Goal: Transaction & Acquisition: Purchase product/service

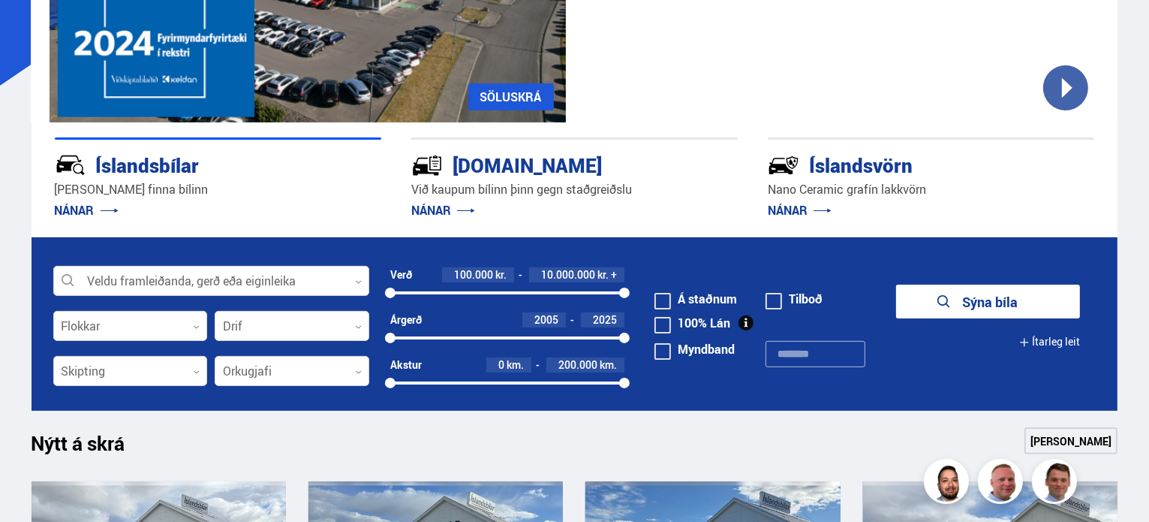
scroll to position [274, 0]
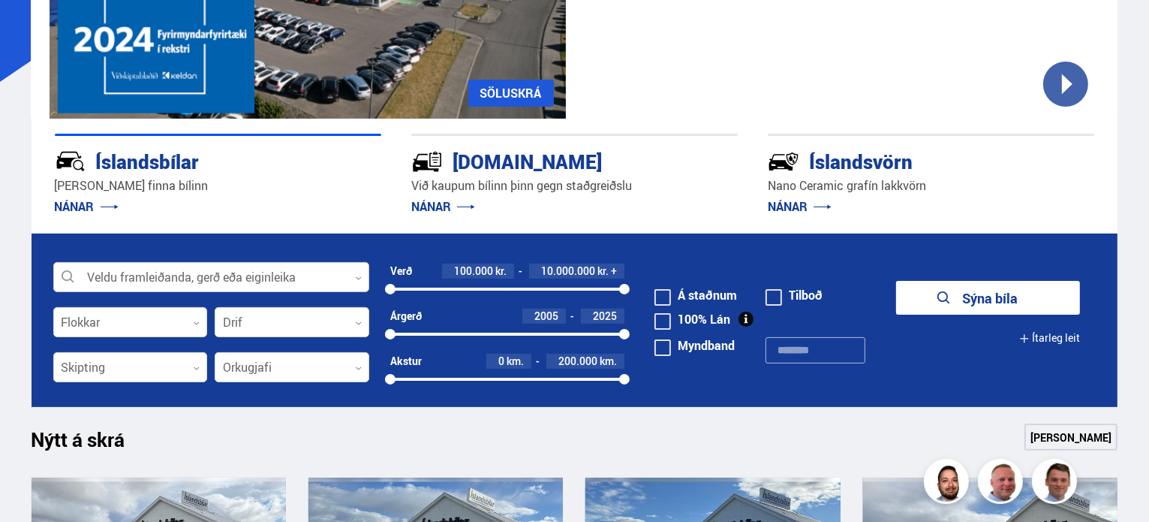
click at [318, 273] on div at bounding box center [211, 278] width 316 height 30
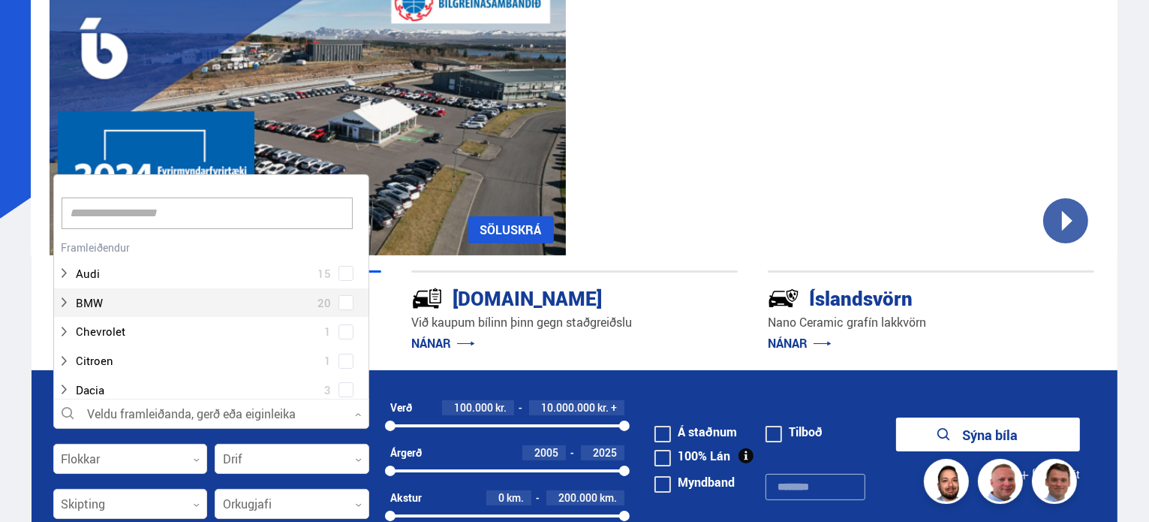
scroll to position [137, 0]
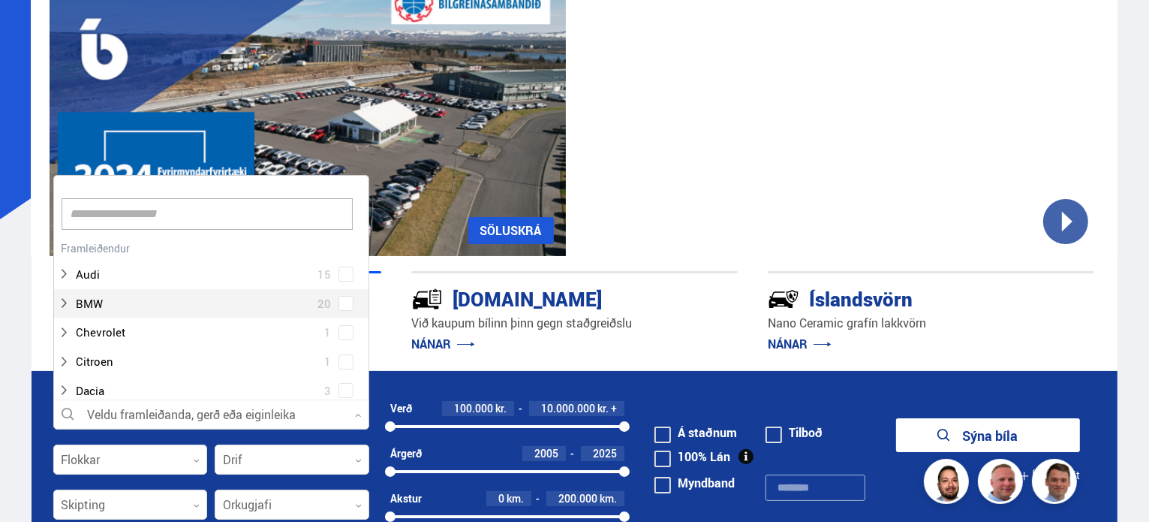
click at [243, 206] on input at bounding box center [207, 214] width 291 height 32
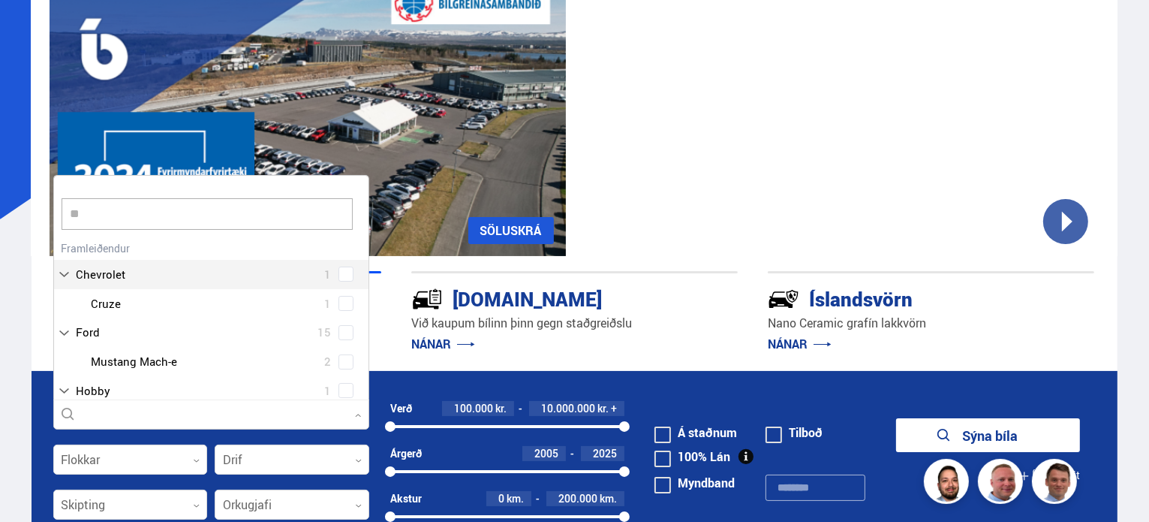
scroll to position [14, 0]
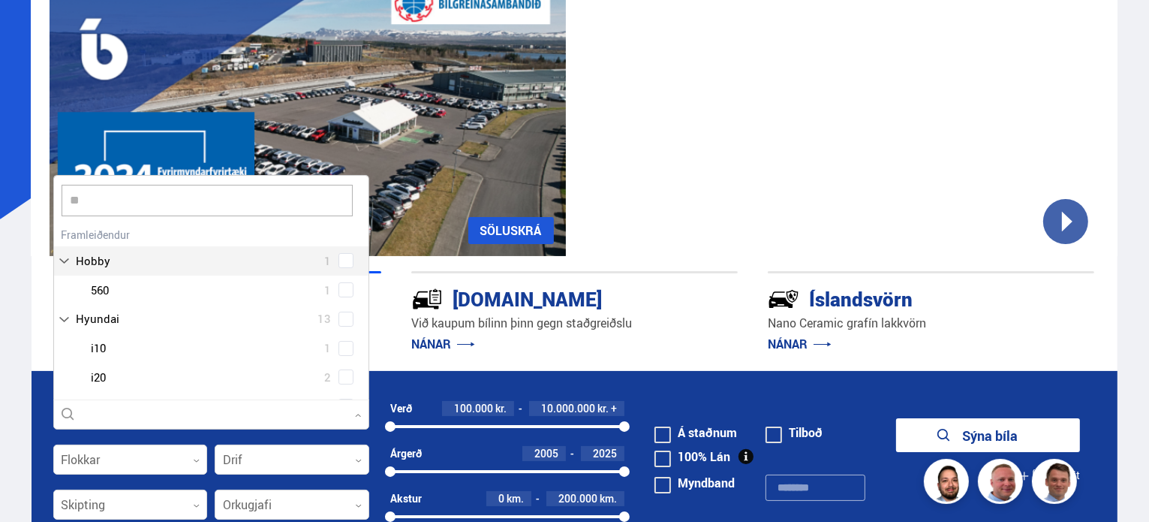
type input "***"
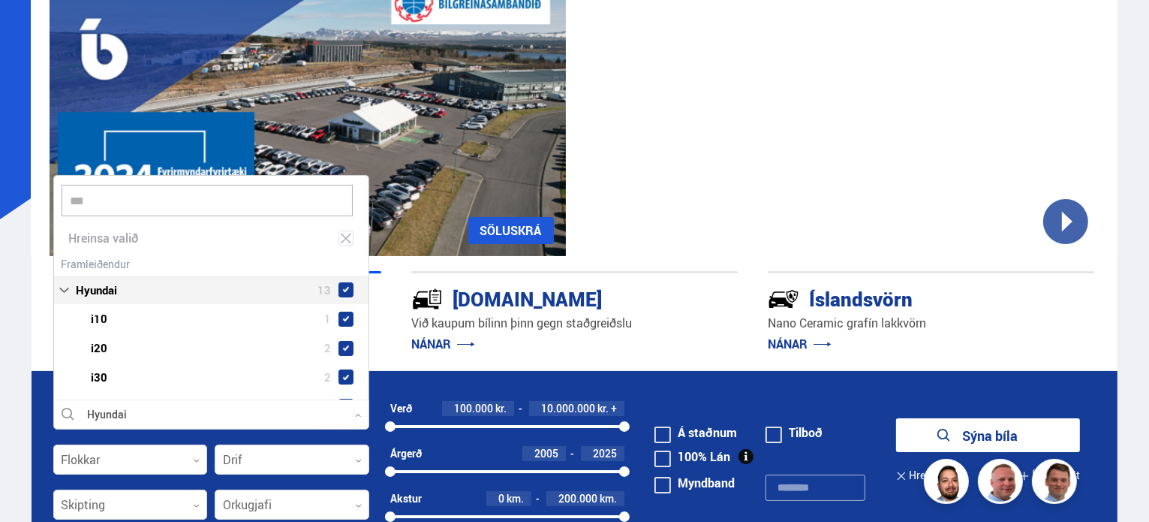
click at [187, 257] on div "Hyundai 13 Hyundai i10 1 Hyundai i20 2 Hyundai i30 2 Hyundai IONIQ 5 2 Hyundai …" at bounding box center [211, 380] width 315 height 255
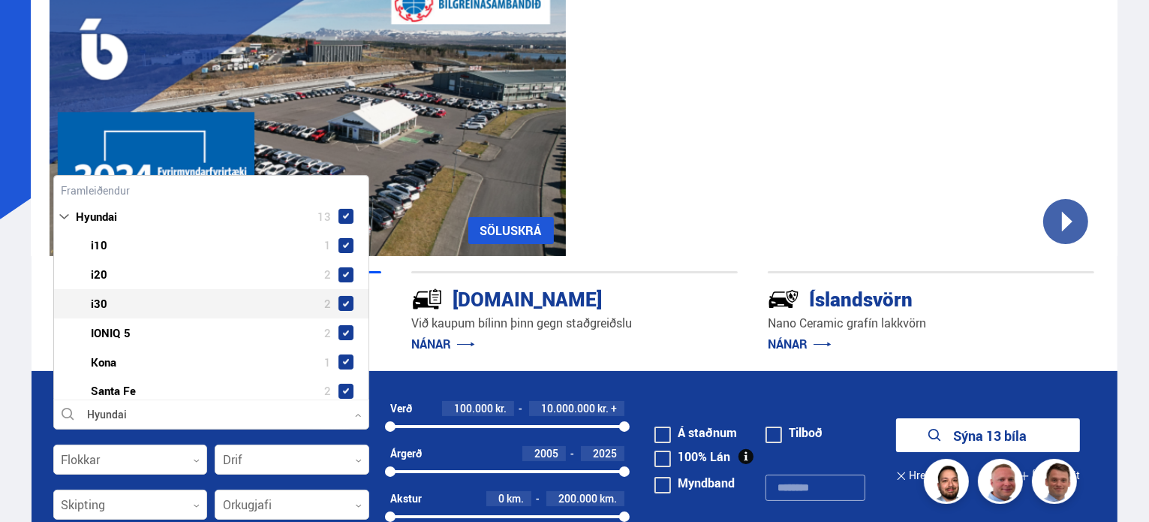
scroll to position [0, 0]
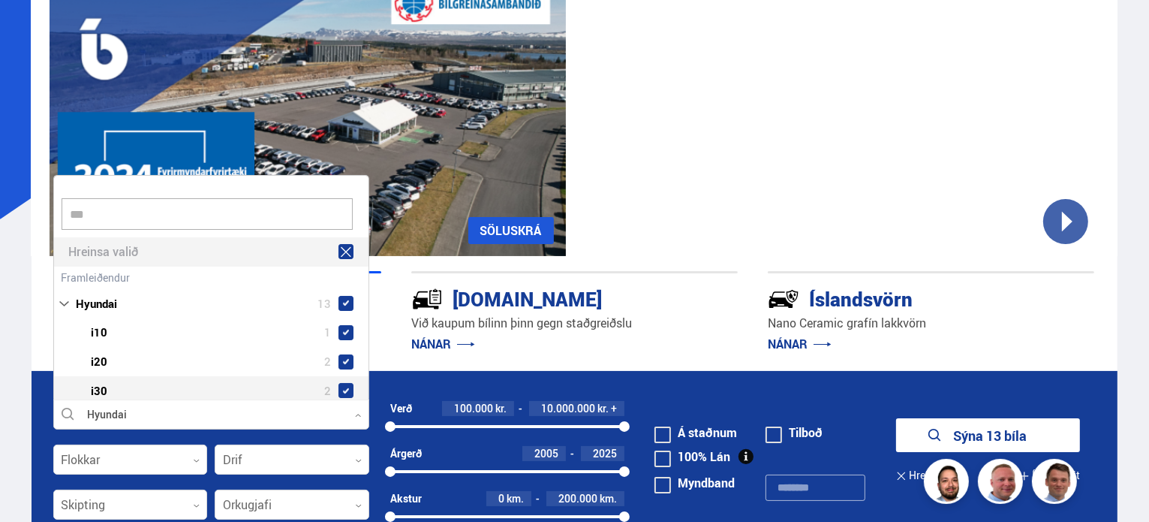
click at [344, 252] on icon at bounding box center [346, 252] width 11 height 10
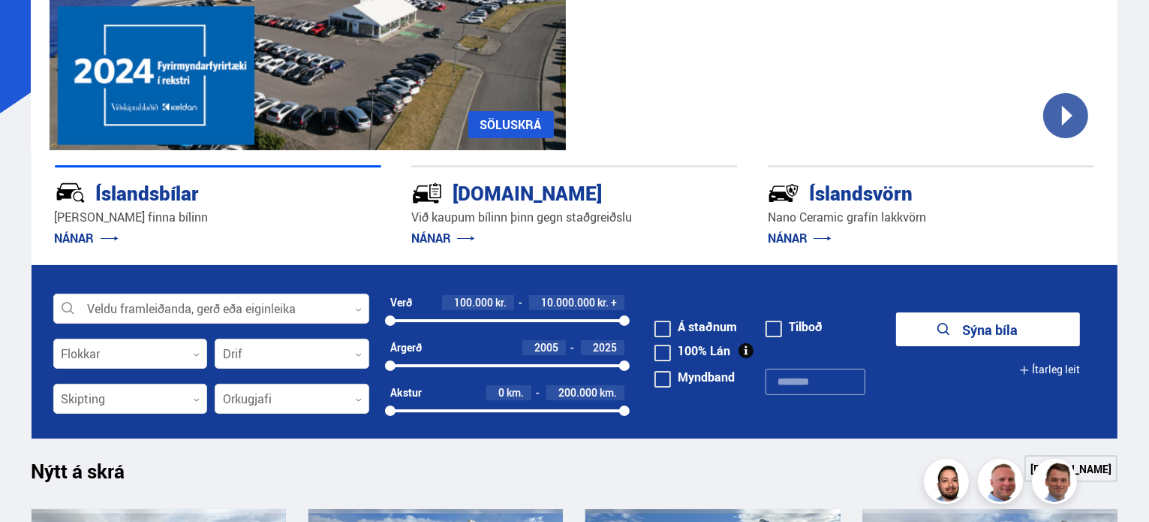
scroll to position [252, 0]
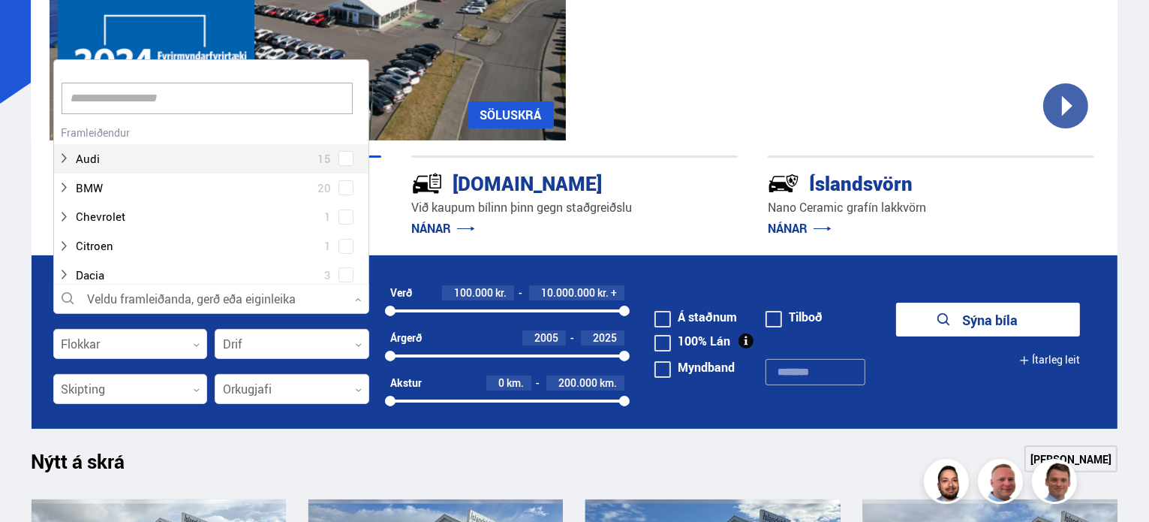
click at [226, 297] on div at bounding box center [211, 300] width 316 height 30
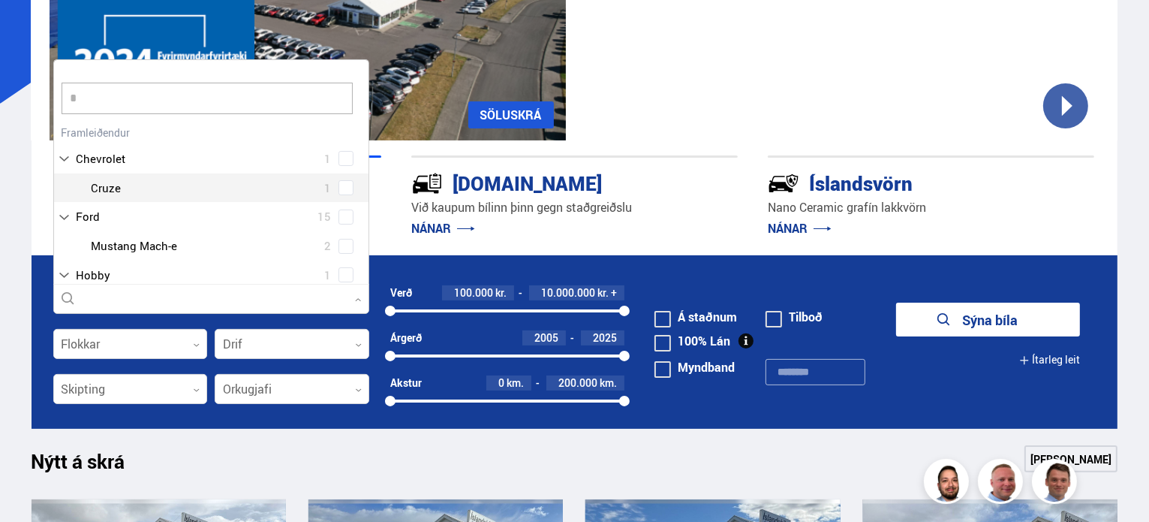
type input "**"
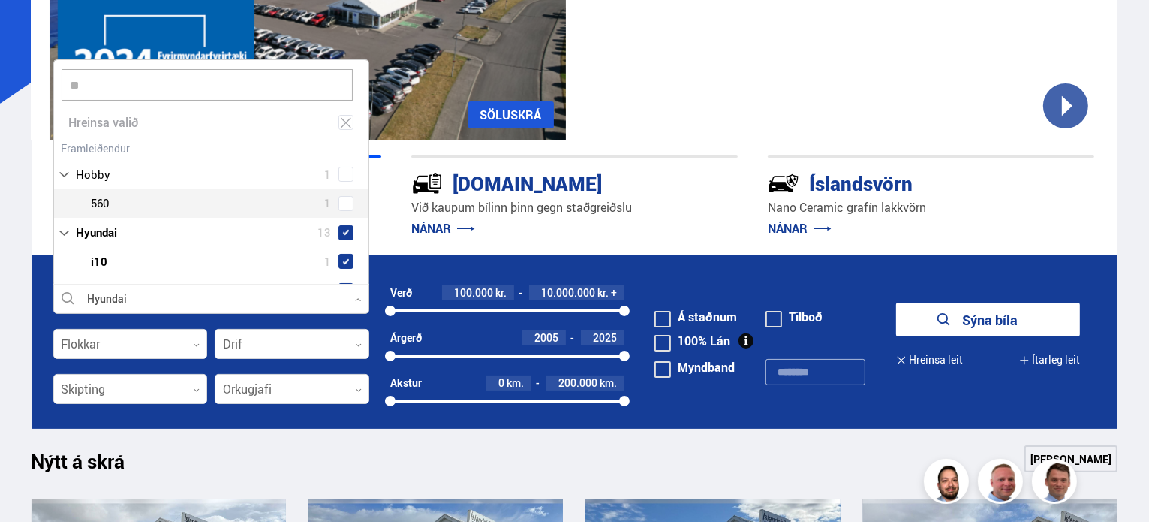
click at [194, 198] on div "Audi 15 BMW 20 Chevrolet 1 Citroen 1 Dacia 3 Ducati 1 Fiat 3 Ford 15 Hobby 1 Ho…" at bounding box center [211, 334] width 315 height 394
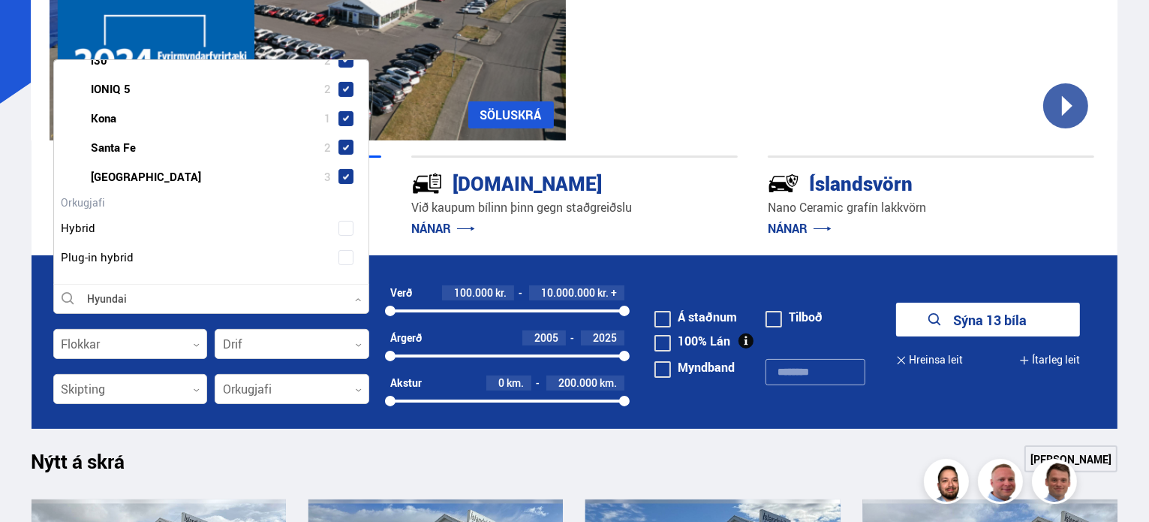
scroll to position [273, 0]
click at [345, 144] on span at bounding box center [346, 147] width 6 height 6
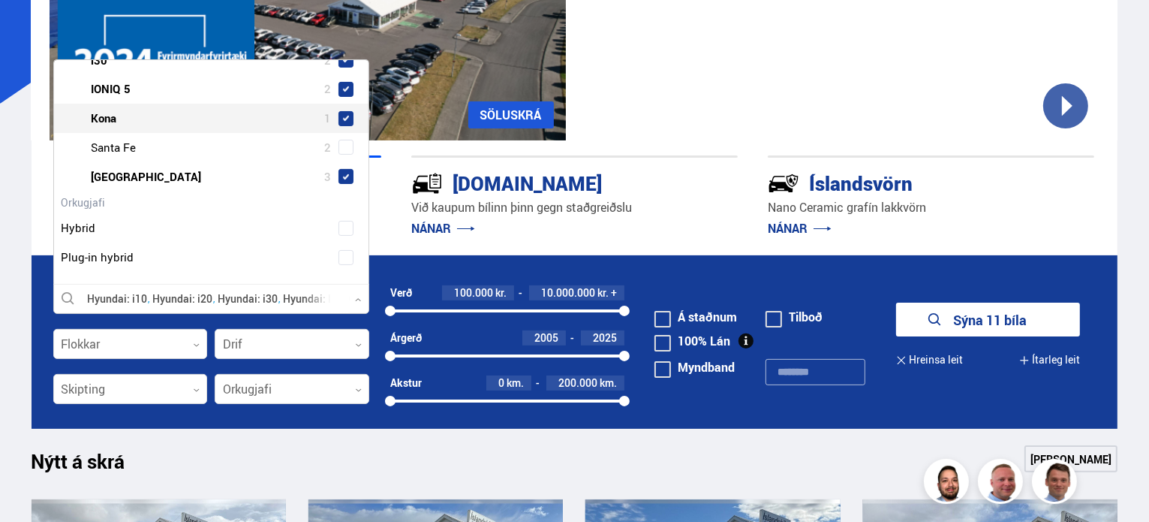
click at [343, 116] on span at bounding box center [346, 119] width 6 height 6
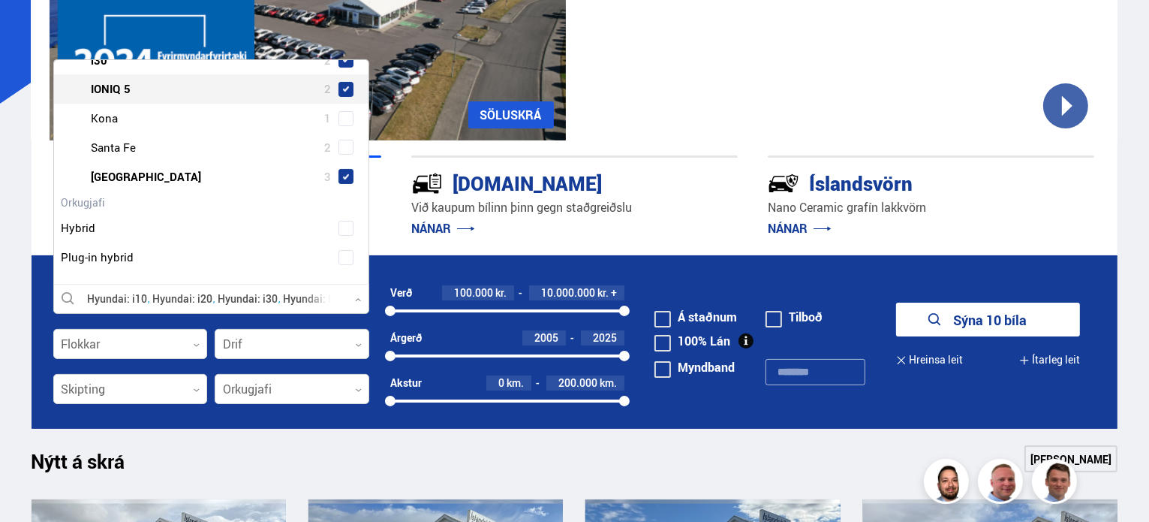
click at [343, 89] on span at bounding box center [346, 89] width 6 height 6
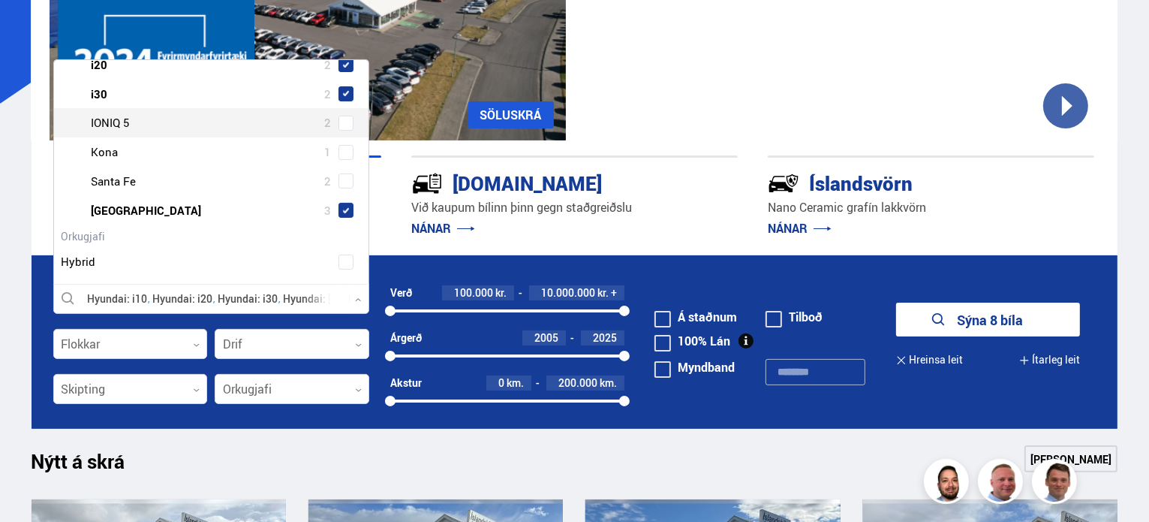
scroll to position [216, 0]
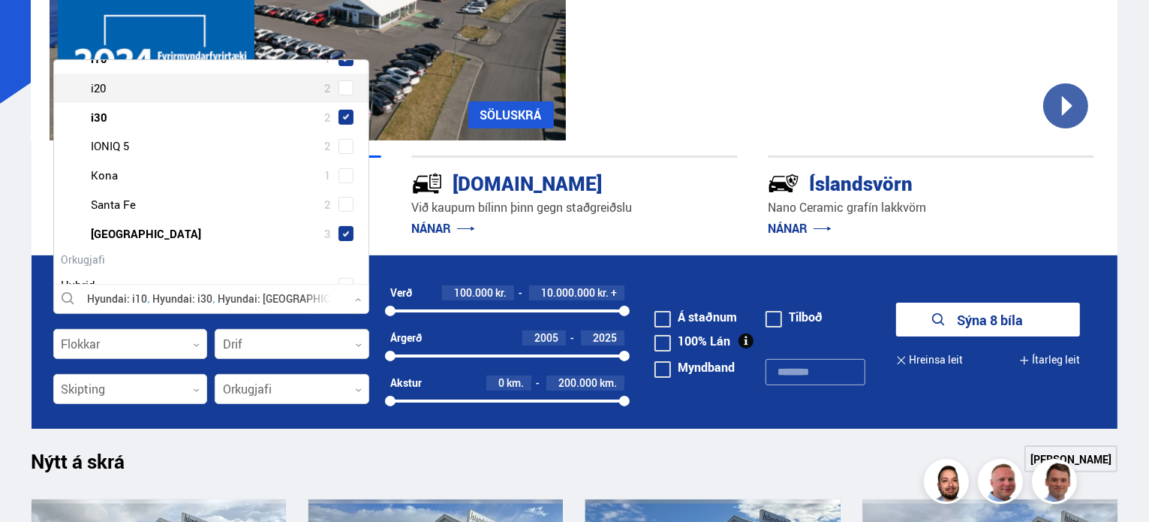
click at [343, 89] on span at bounding box center [346, 87] width 15 height 15
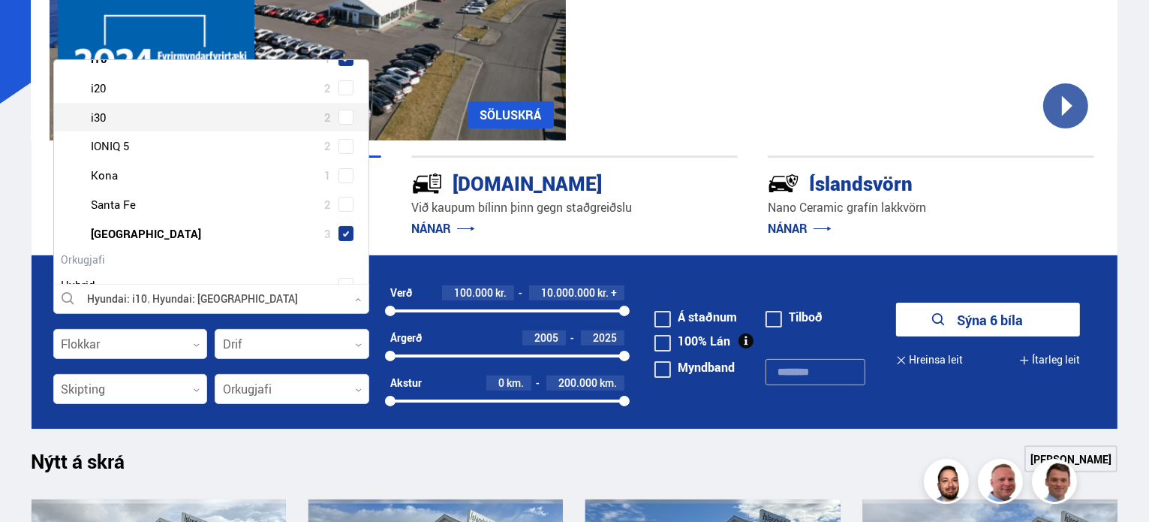
click at [342, 111] on span at bounding box center [346, 117] width 15 height 15
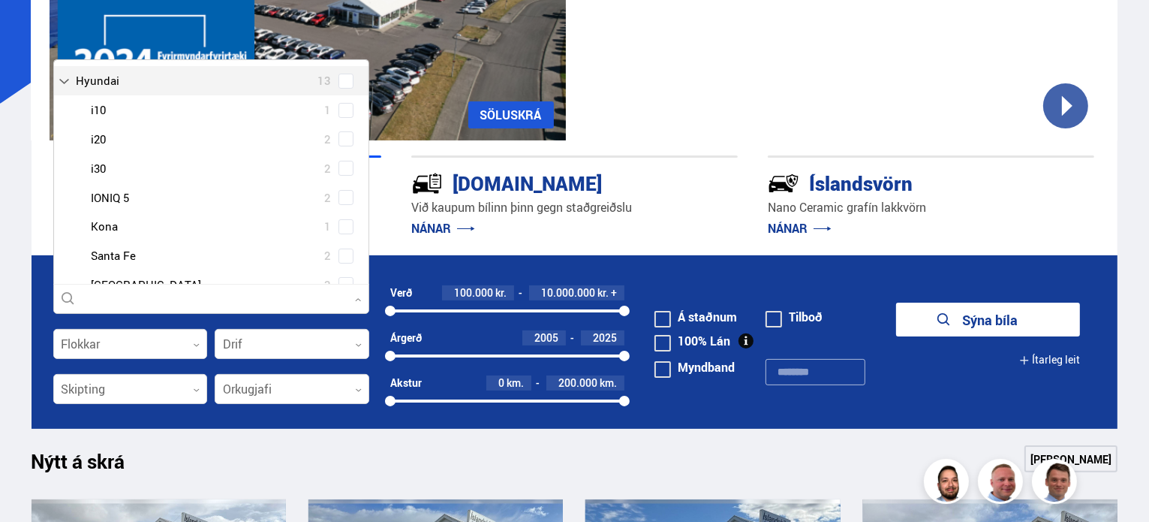
scroll to position [107, 0]
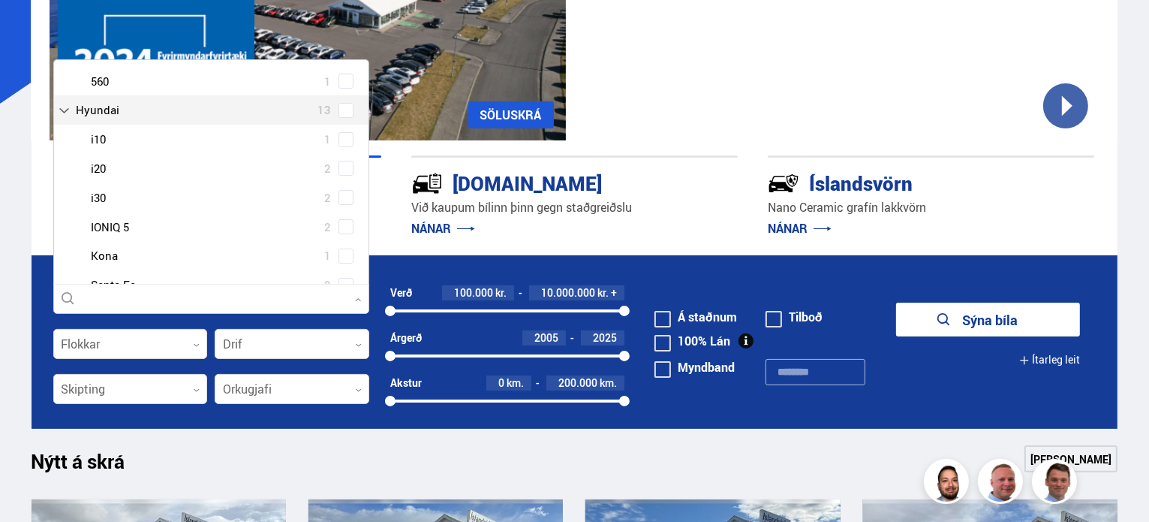
click at [342, 111] on span at bounding box center [346, 110] width 15 height 15
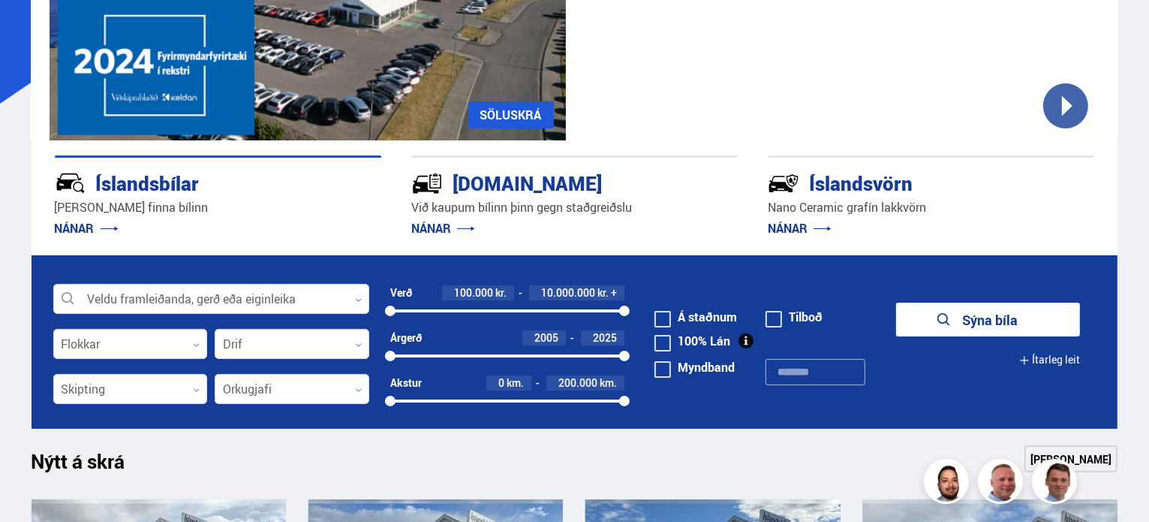
click at [489, 231] on p "NÁNAR" at bounding box center [574, 228] width 327 height 24
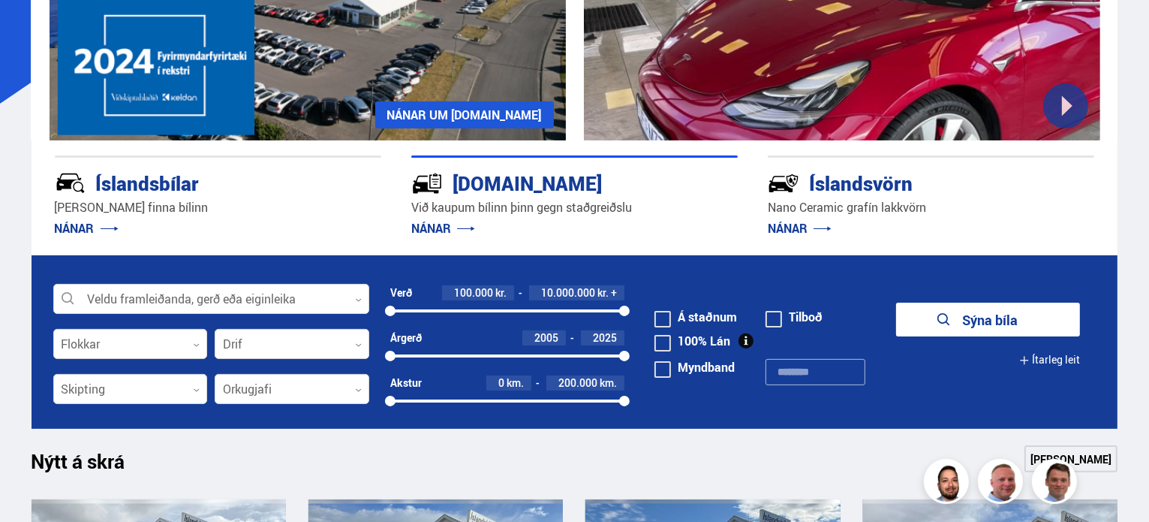
click at [980, 313] on button "Sýna bíla" at bounding box center [988, 320] width 184 height 34
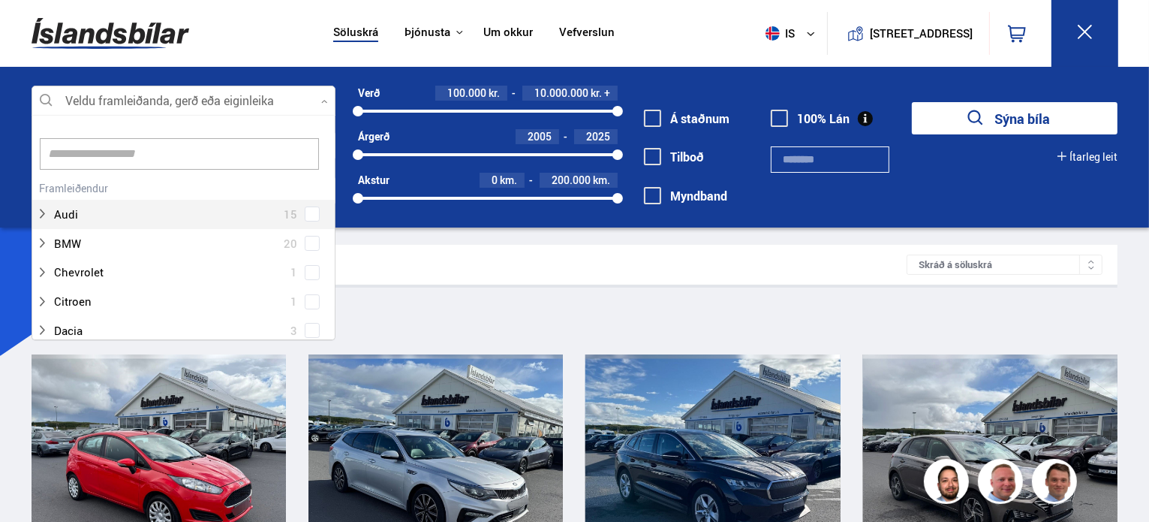
click at [294, 97] on div at bounding box center [184, 101] width 304 height 30
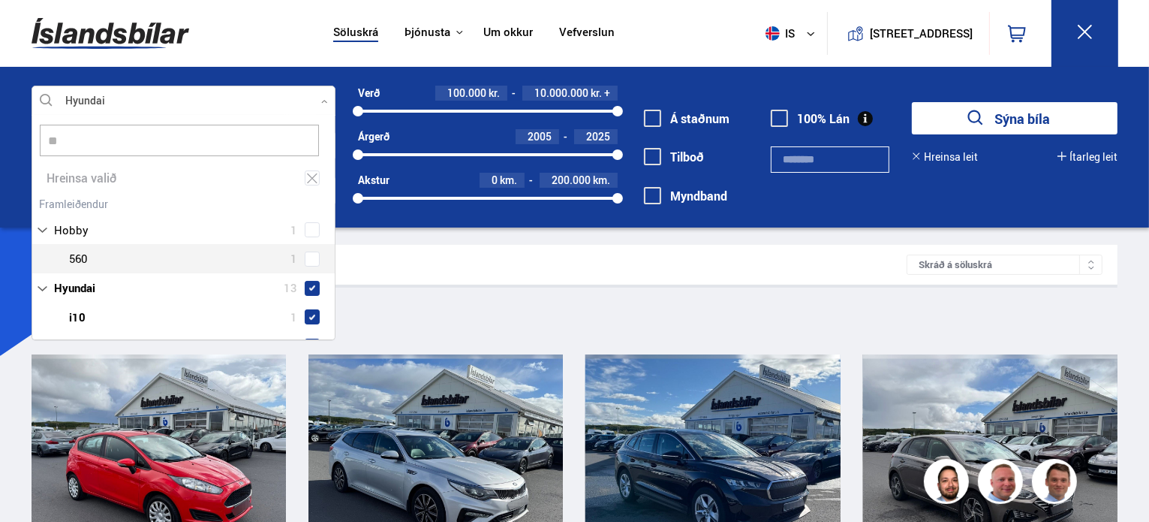
click at [102, 257] on div "Audi 15 BMW 20 Chevrolet 1 Citroen 1 Dacia 3 Ducati 1 Fiat 3 Ford 15 Hobby 1 Ho…" at bounding box center [183, 463] width 303 height 540
type input "**"
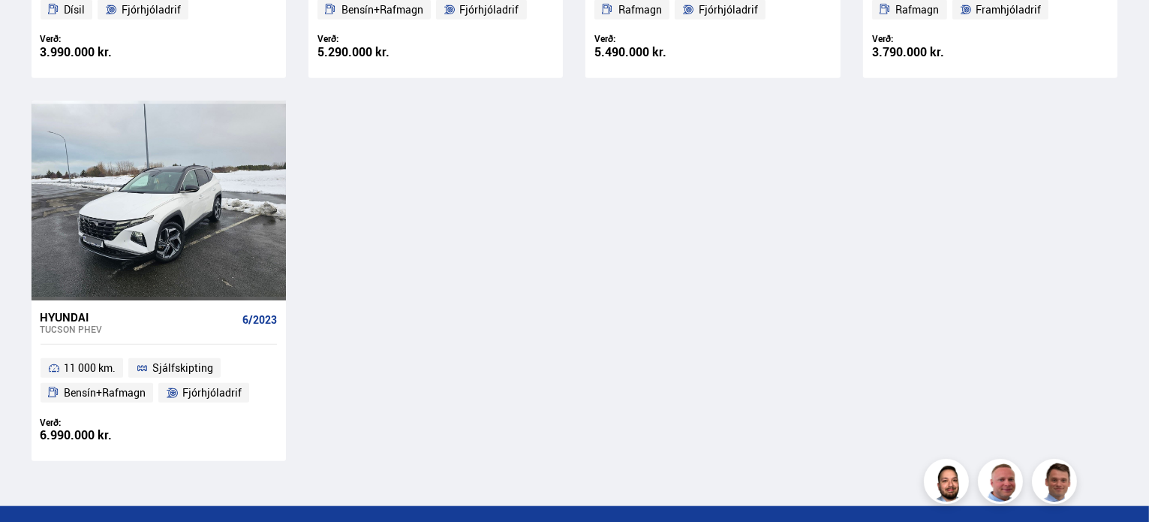
scroll to position [1401, 0]
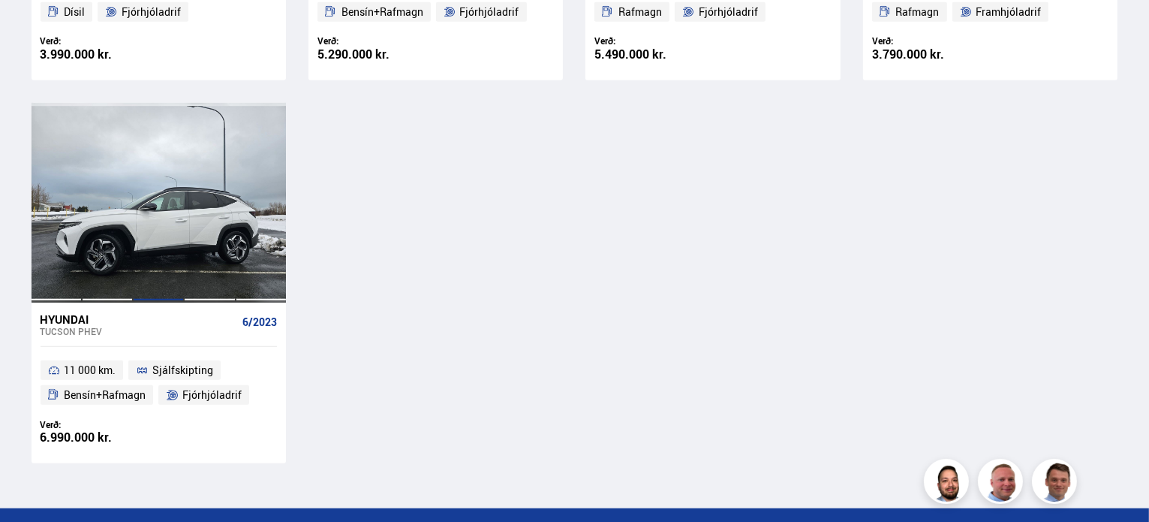
click at [170, 212] on div at bounding box center [158, 203] width 51 height 200
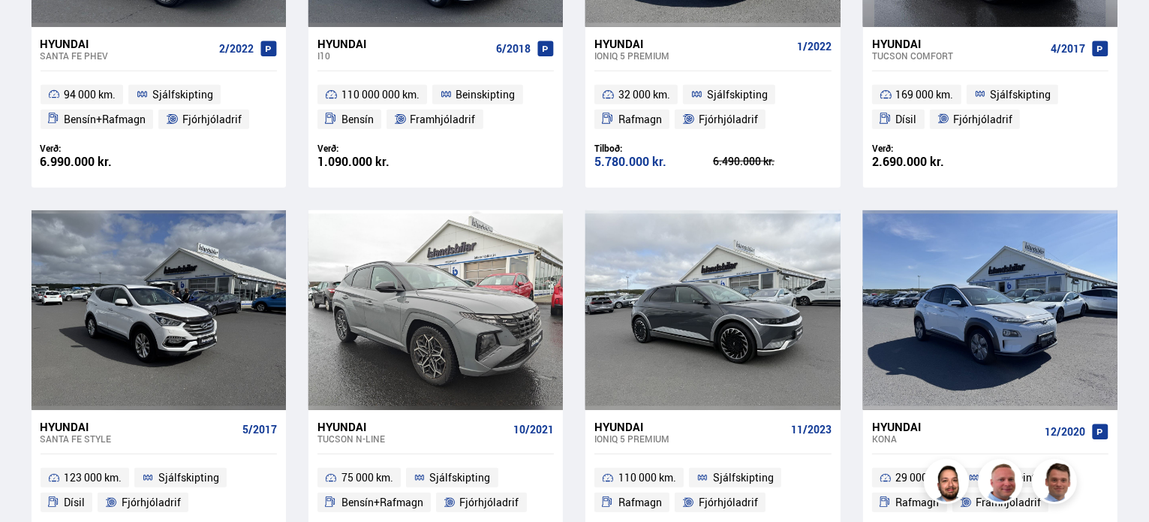
scroll to position [916, 0]
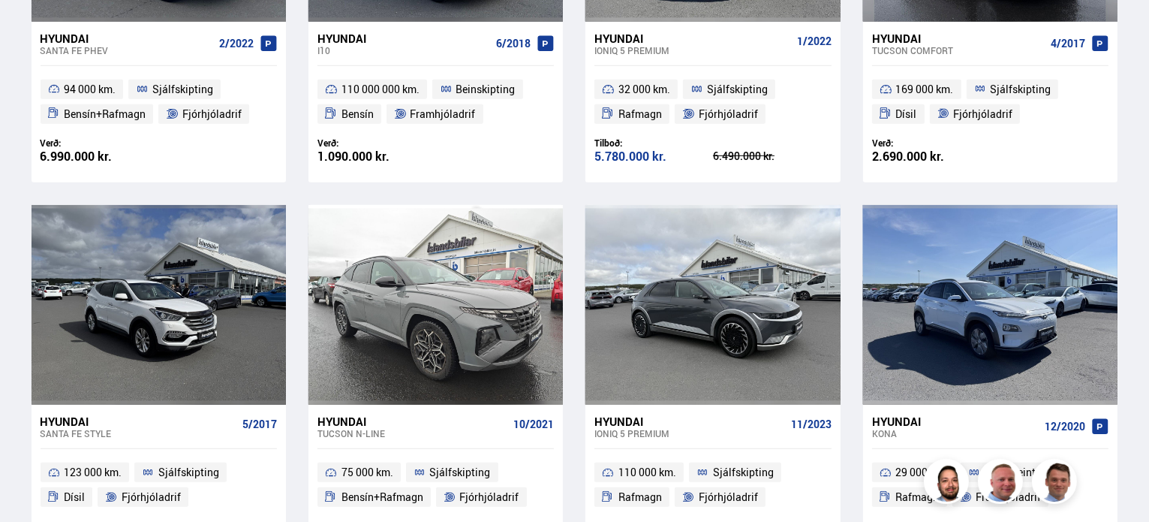
click at [10, 112] on div "Söluskrá Þjónusta Íslandsbílar [DOMAIN_NAME] Íslandsvörn Leiðbeiningar Um okkur…" at bounding box center [574, 168] width 1149 height 2169
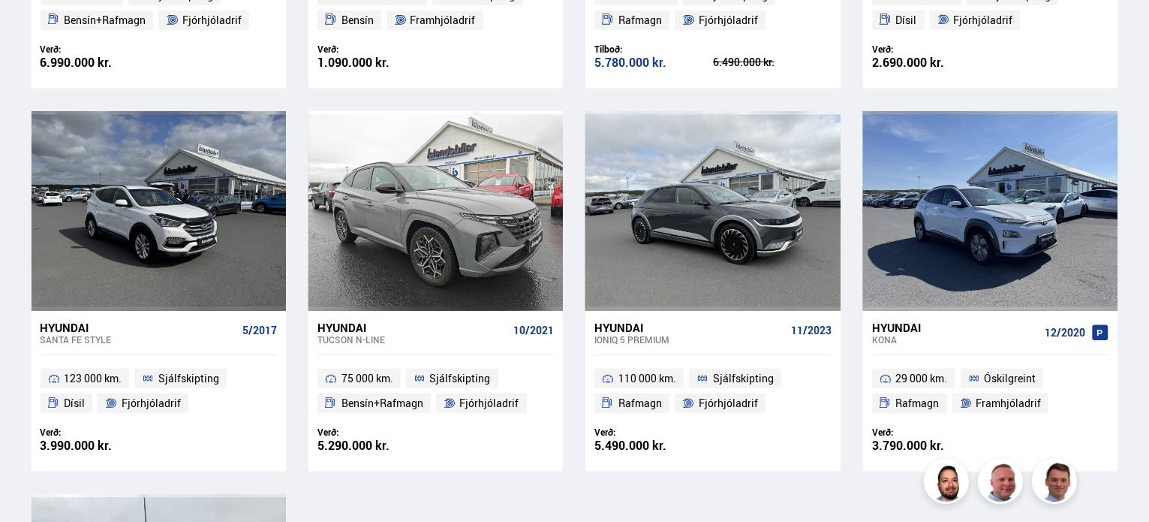
scroll to position [1079, 0]
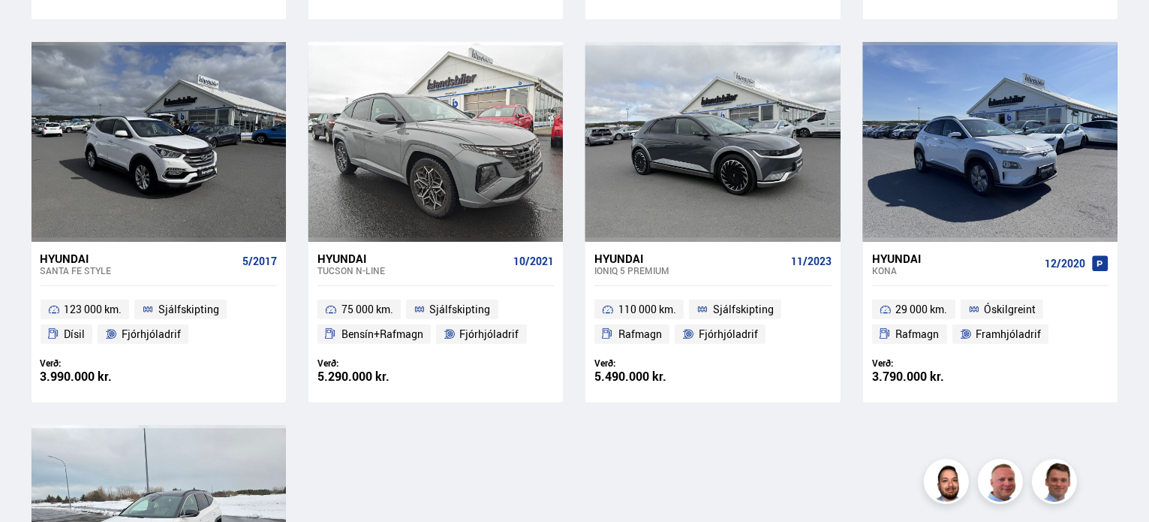
click at [342, 269] on div "Tucson N-LINE" at bounding box center [413, 270] width 190 height 11
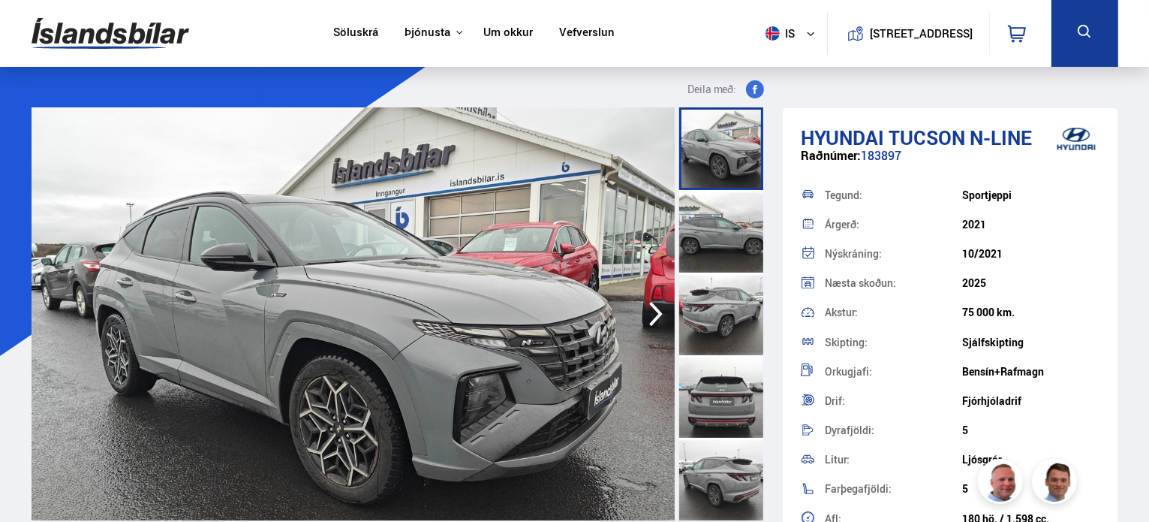
click at [342, 269] on img at bounding box center [353, 313] width 643 height 413
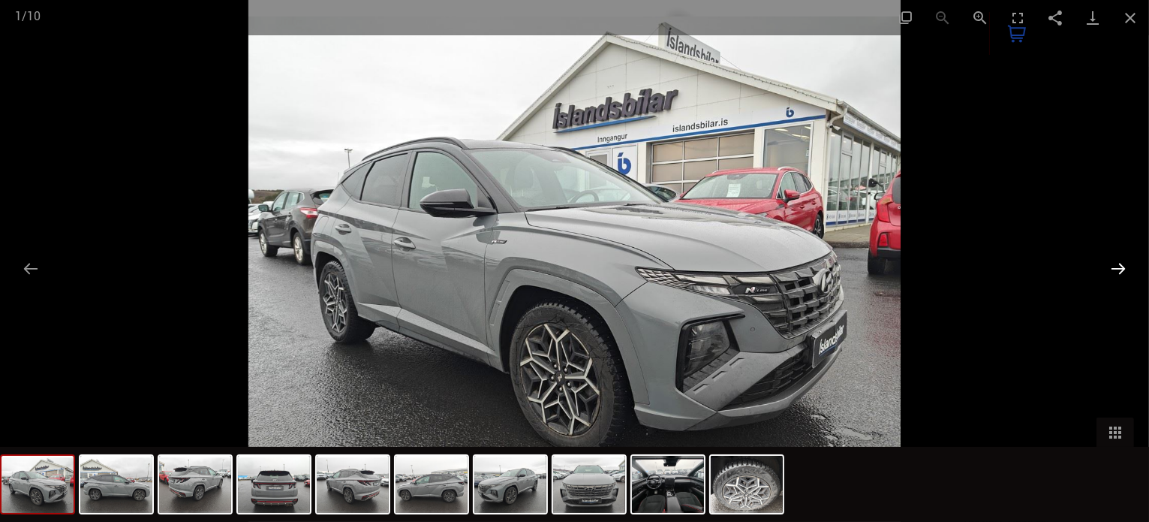
click at [1121, 261] on button "Next slide" at bounding box center [1119, 268] width 32 height 29
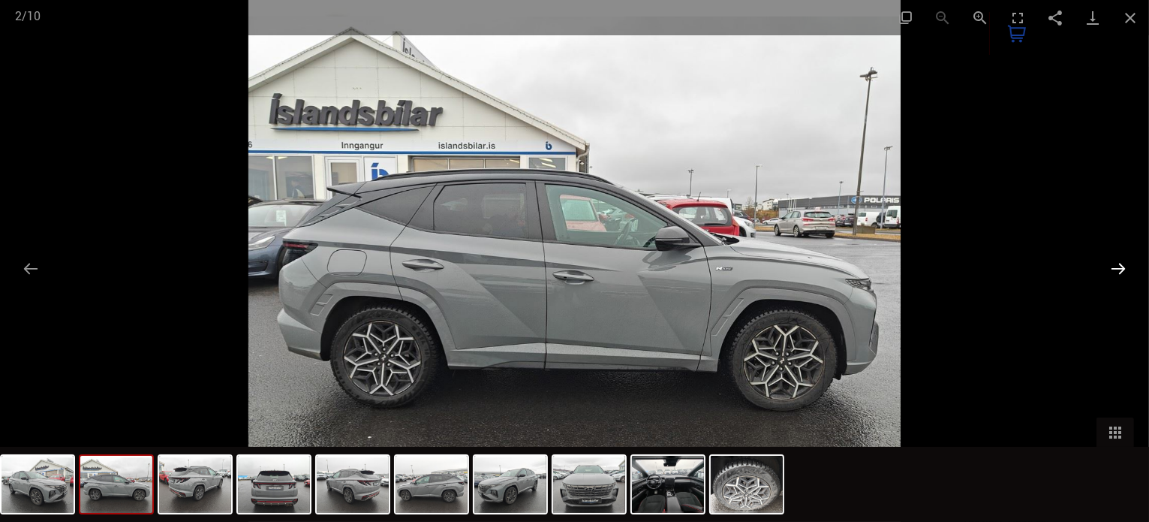
click at [1121, 261] on button "Next slide" at bounding box center [1119, 268] width 32 height 29
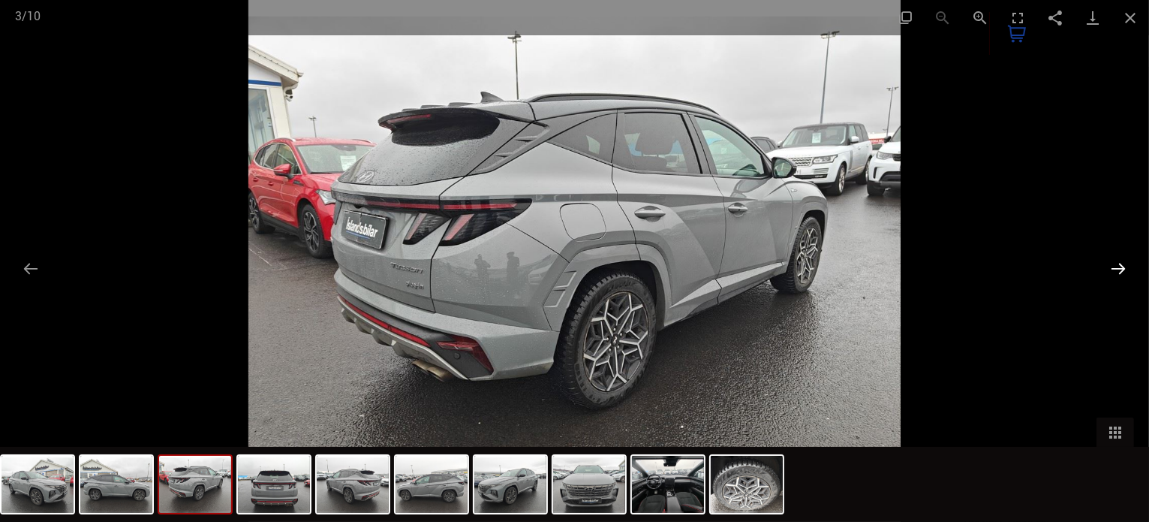
click at [1121, 261] on button "Next slide" at bounding box center [1119, 268] width 32 height 29
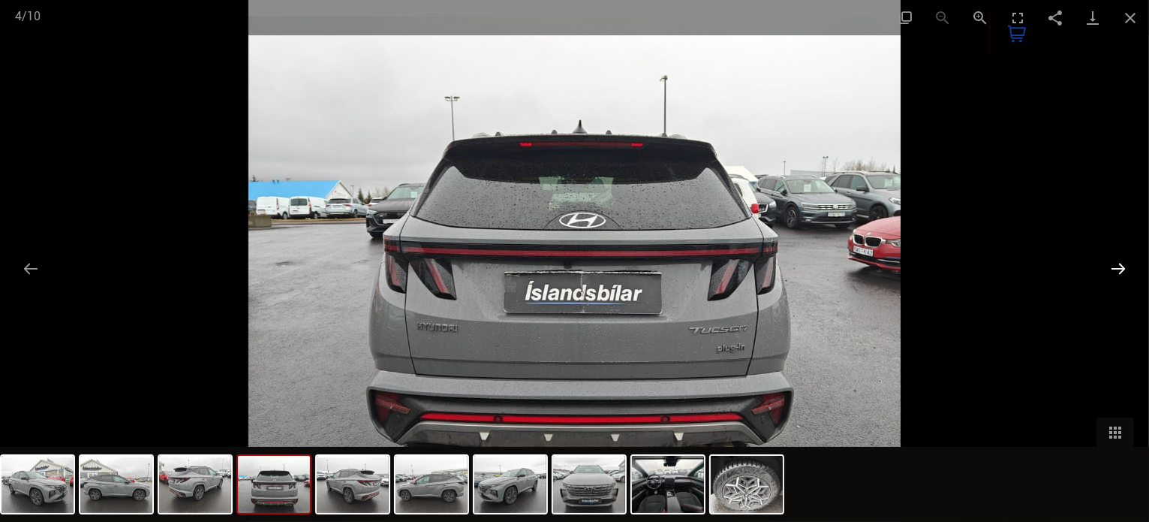
click at [1121, 261] on button "Next slide" at bounding box center [1119, 268] width 32 height 29
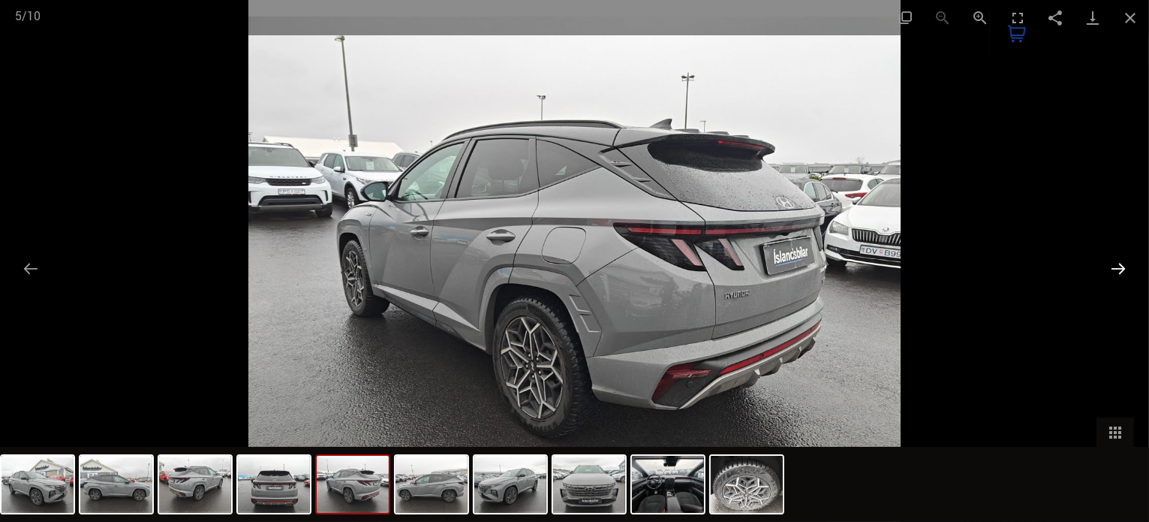
click at [1121, 261] on button "Next slide" at bounding box center [1119, 268] width 32 height 29
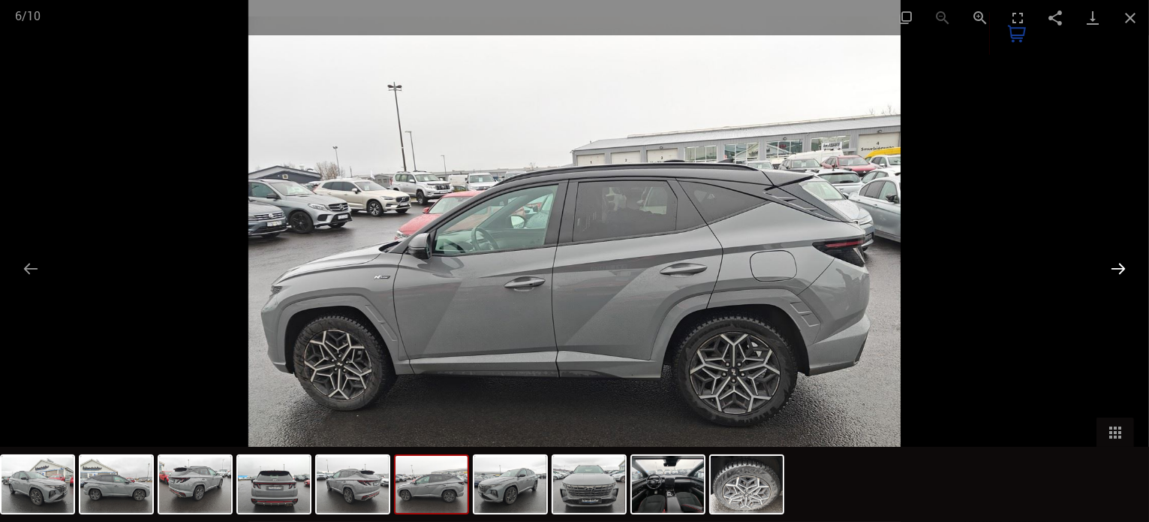
click at [1121, 261] on button "Next slide" at bounding box center [1119, 268] width 32 height 29
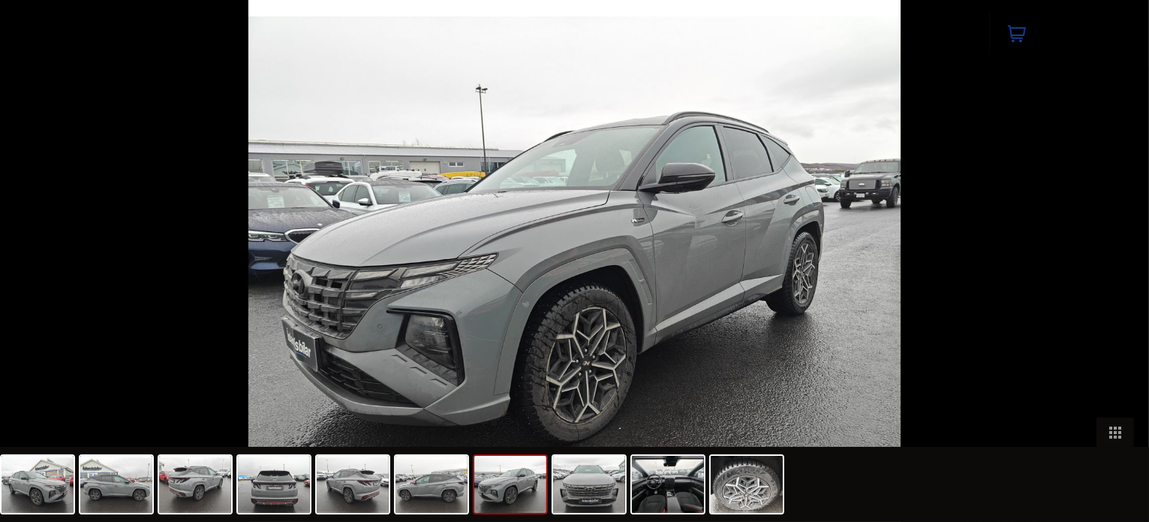
click at [1121, 261] on button "Next slide" at bounding box center [1126, 268] width 32 height 29
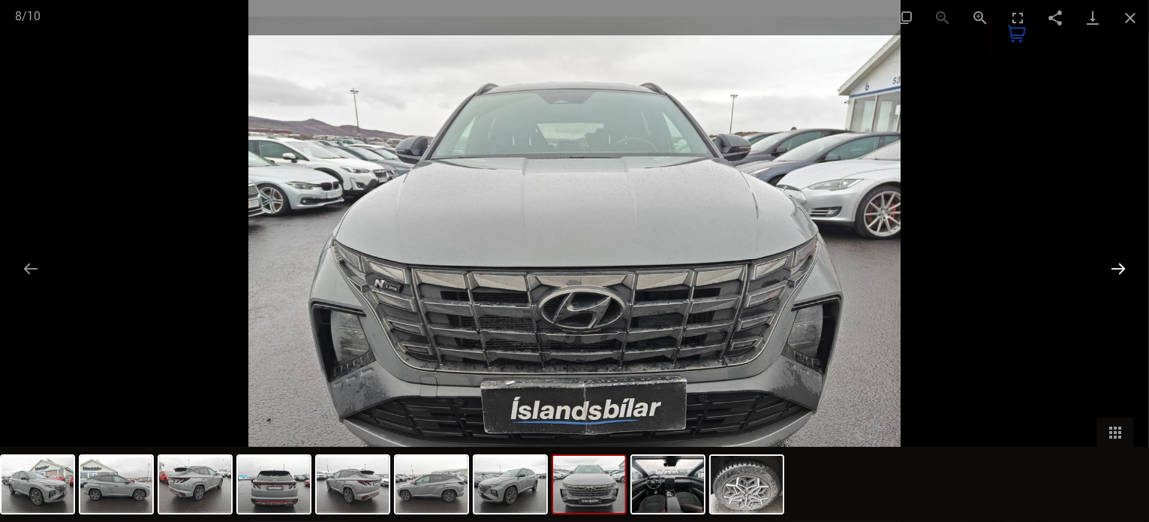
click at [1121, 261] on button "Next slide" at bounding box center [1119, 268] width 32 height 29
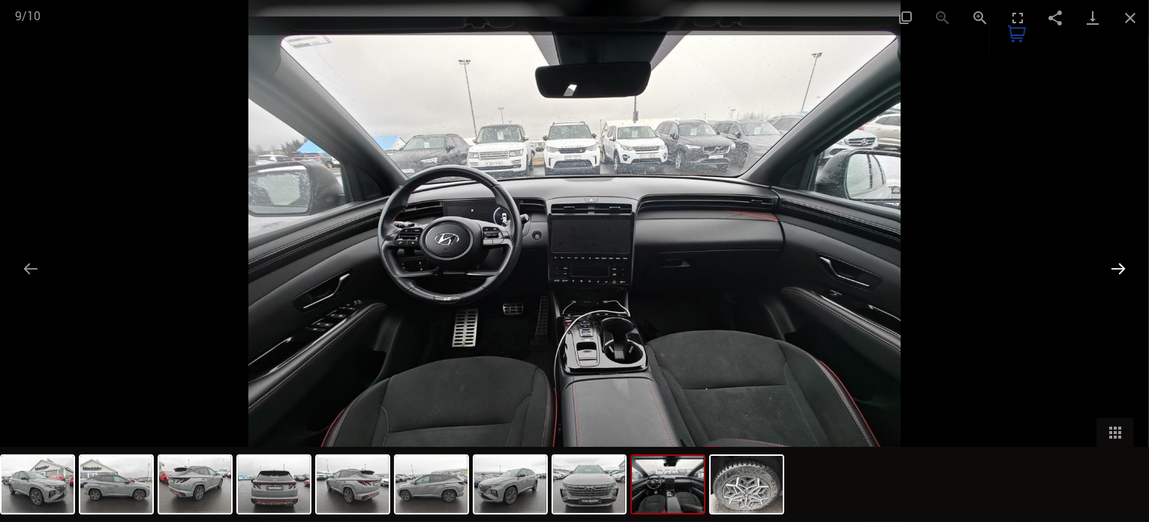
click at [1121, 261] on button "Next slide" at bounding box center [1119, 268] width 32 height 29
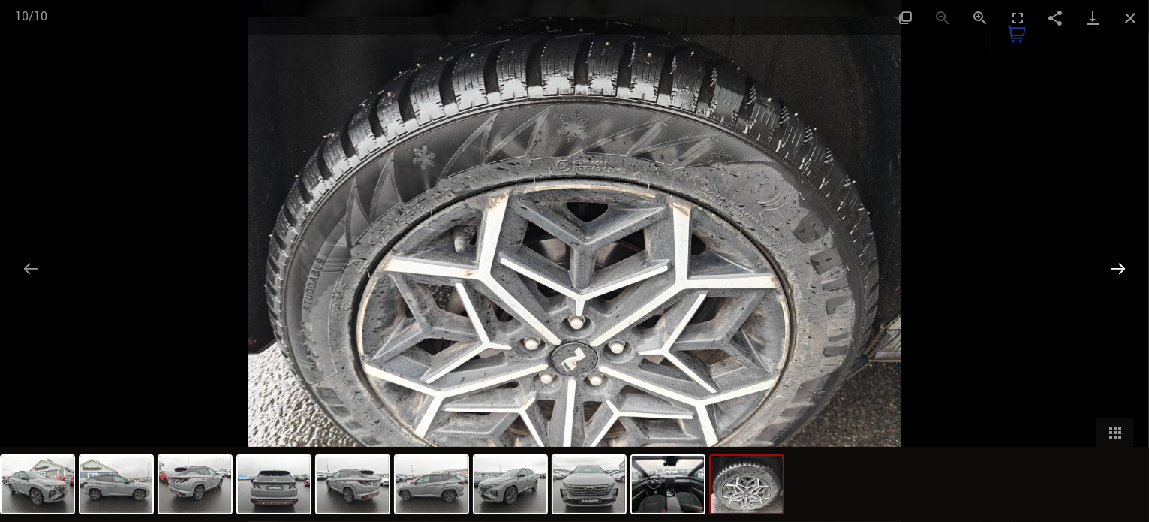
click at [1121, 261] on button "Next slide" at bounding box center [1119, 268] width 32 height 29
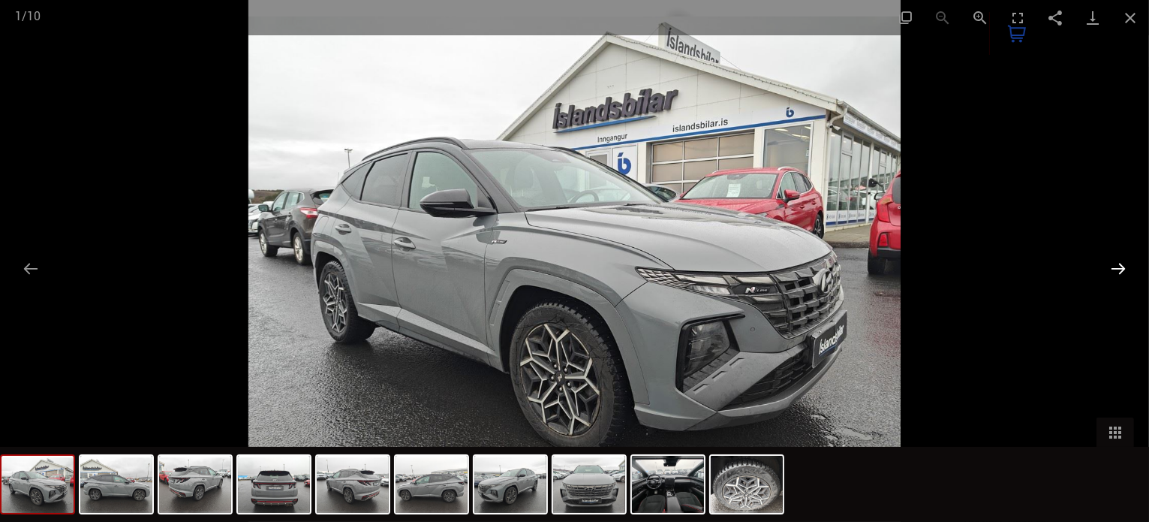
click at [1121, 261] on button "Next slide" at bounding box center [1119, 268] width 32 height 29
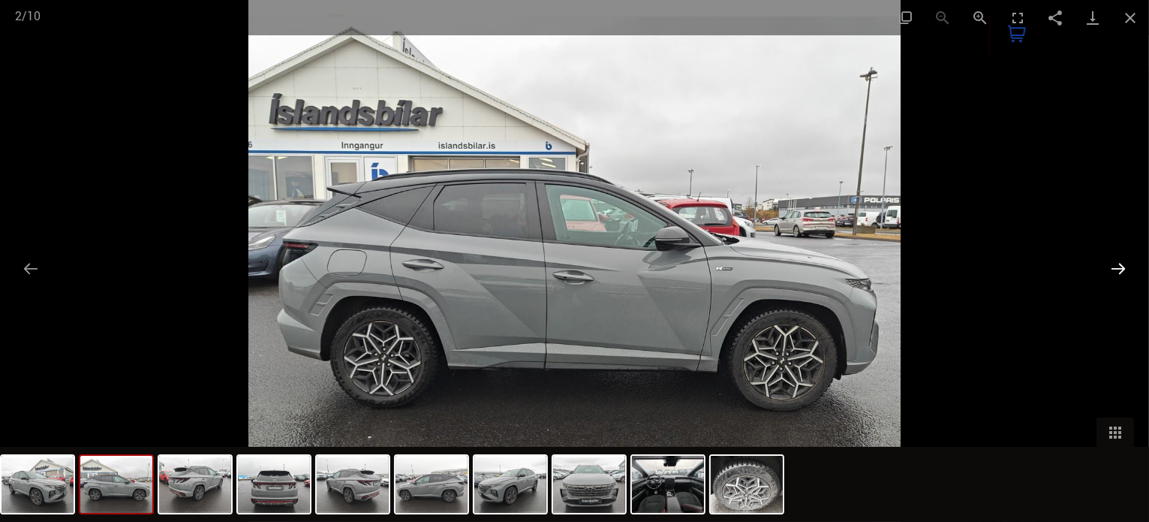
click at [1121, 261] on button "Next slide" at bounding box center [1119, 268] width 32 height 29
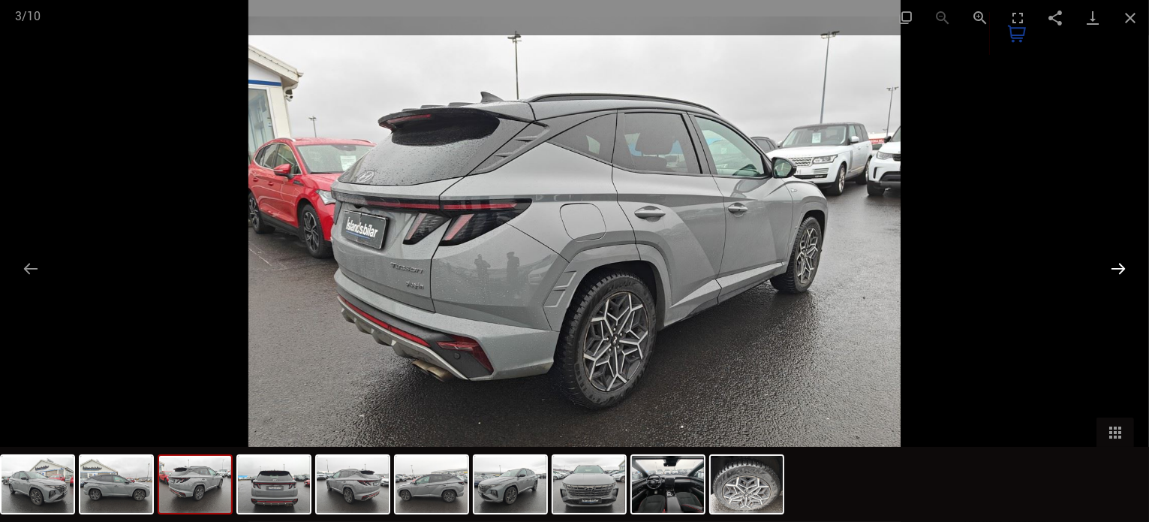
click at [1121, 261] on button "Next slide" at bounding box center [1119, 268] width 32 height 29
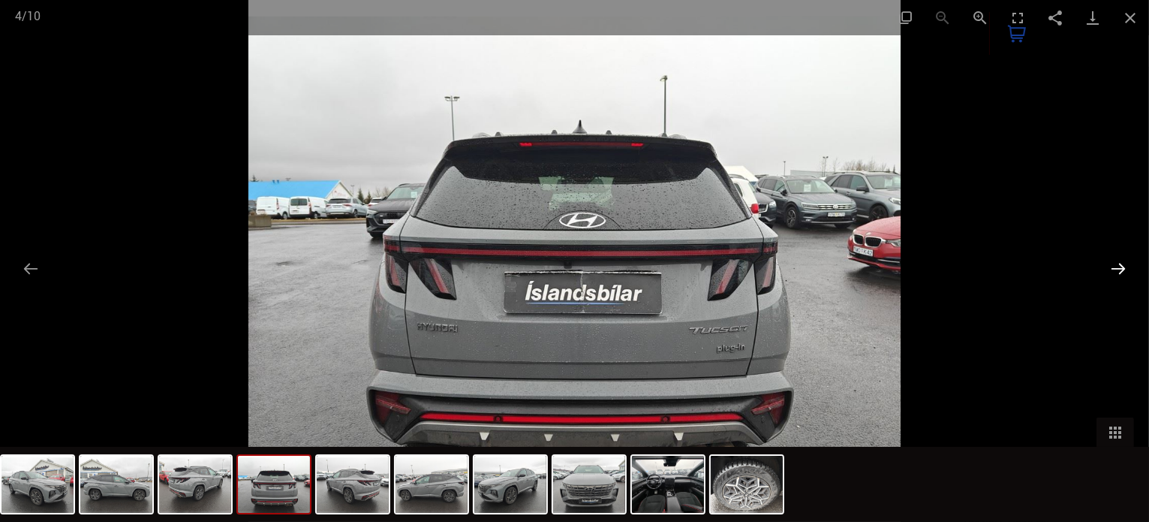
click at [1121, 261] on button "Next slide" at bounding box center [1119, 268] width 32 height 29
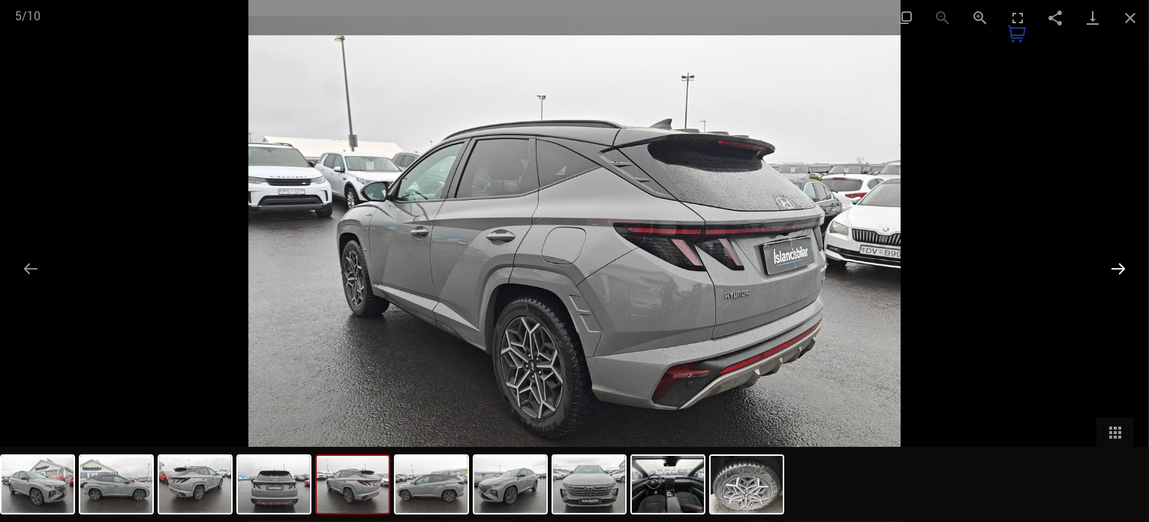
click at [1121, 261] on button "Next slide" at bounding box center [1119, 268] width 32 height 29
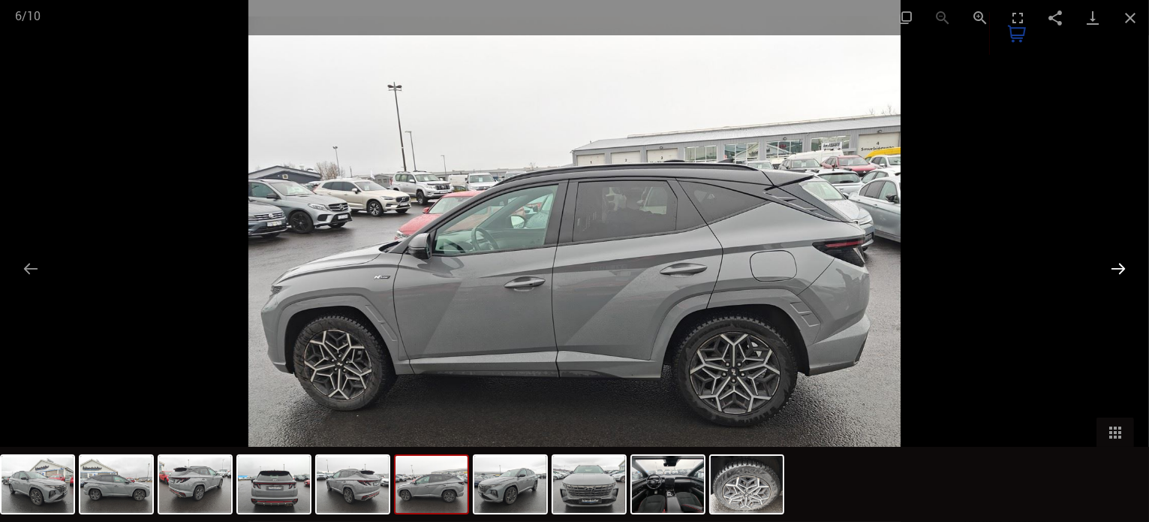
click at [1121, 261] on button "Next slide" at bounding box center [1119, 268] width 32 height 29
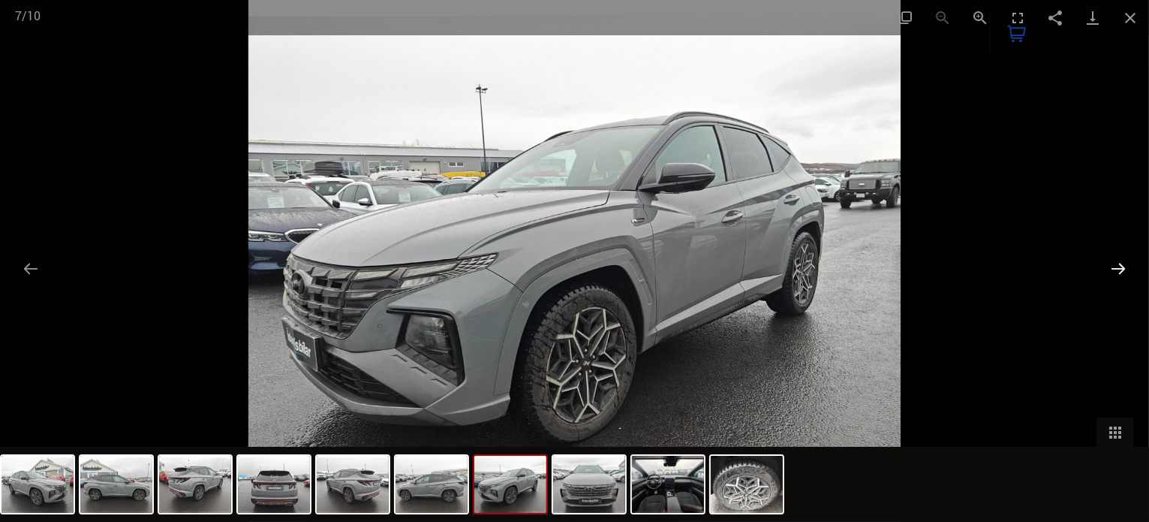
click at [1121, 261] on button "Next slide" at bounding box center [1119, 268] width 32 height 29
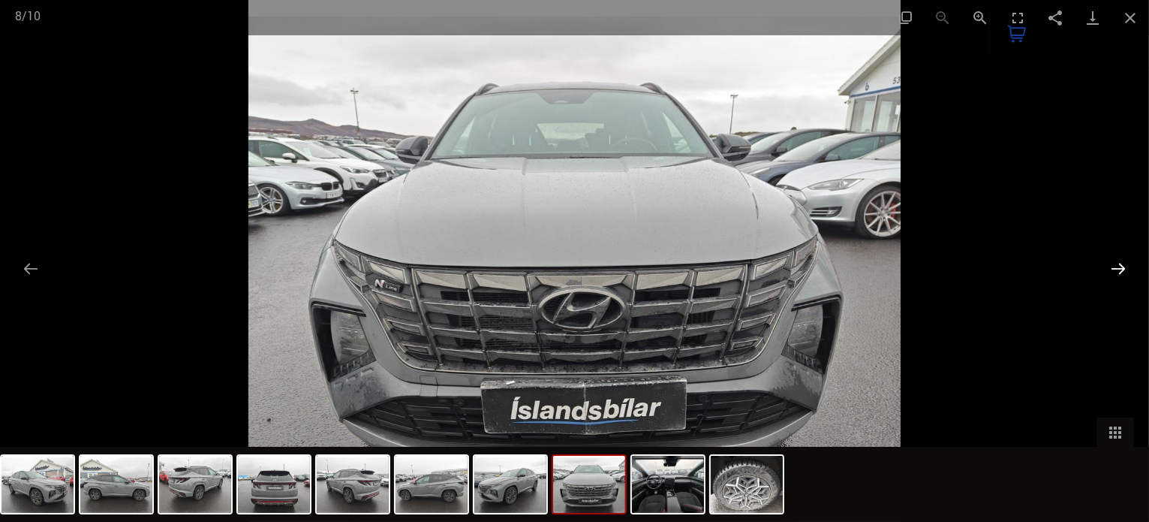
click at [1121, 261] on button "Next slide" at bounding box center [1119, 268] width 32 height 29
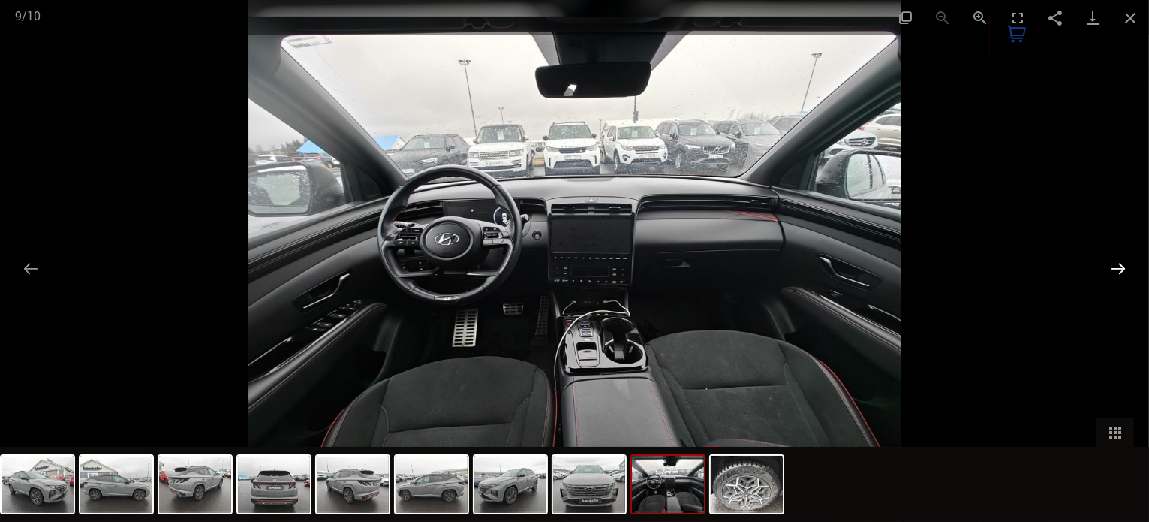
click at [1121, 261] on button "Next slide" at bounding box center [1119, 268] width 32 height 29
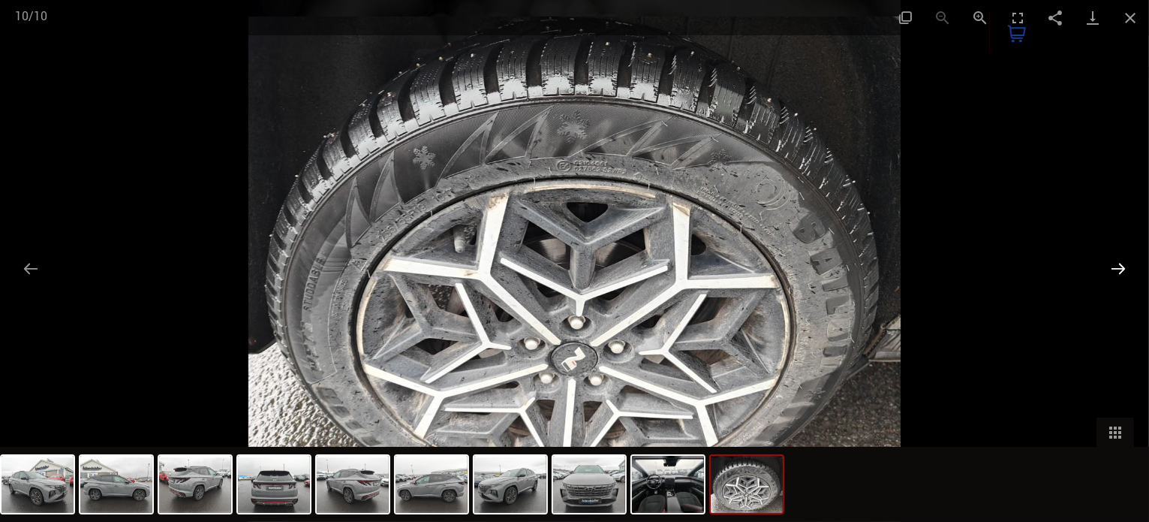
click at [1121, 261] on button "Next slide" at bounding box center [1119, 268] width 32 height 29
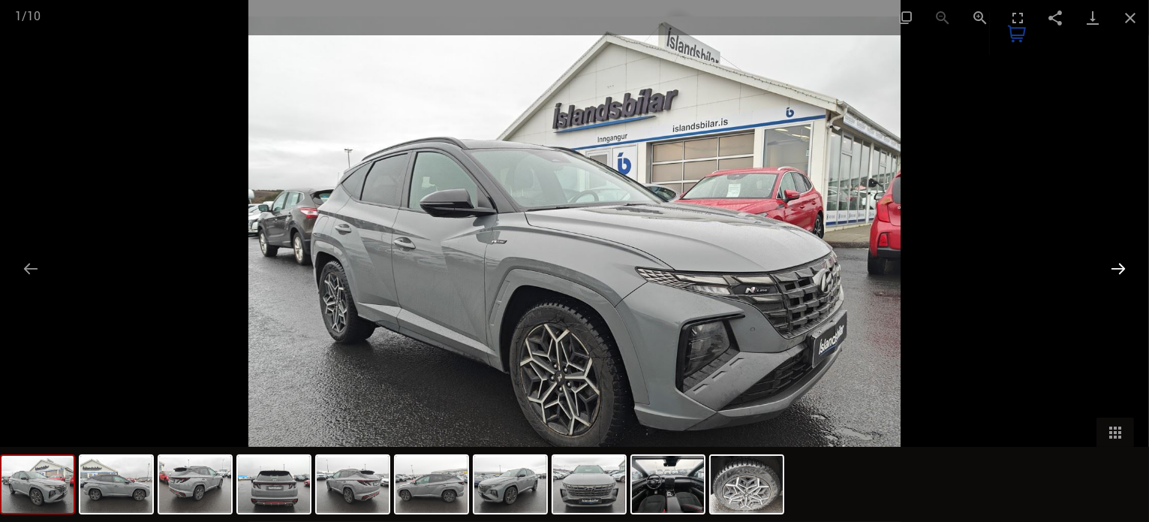
click at [1121, 261] on button "Next slide" at bounding box center [1119, 268] width 32 height 29
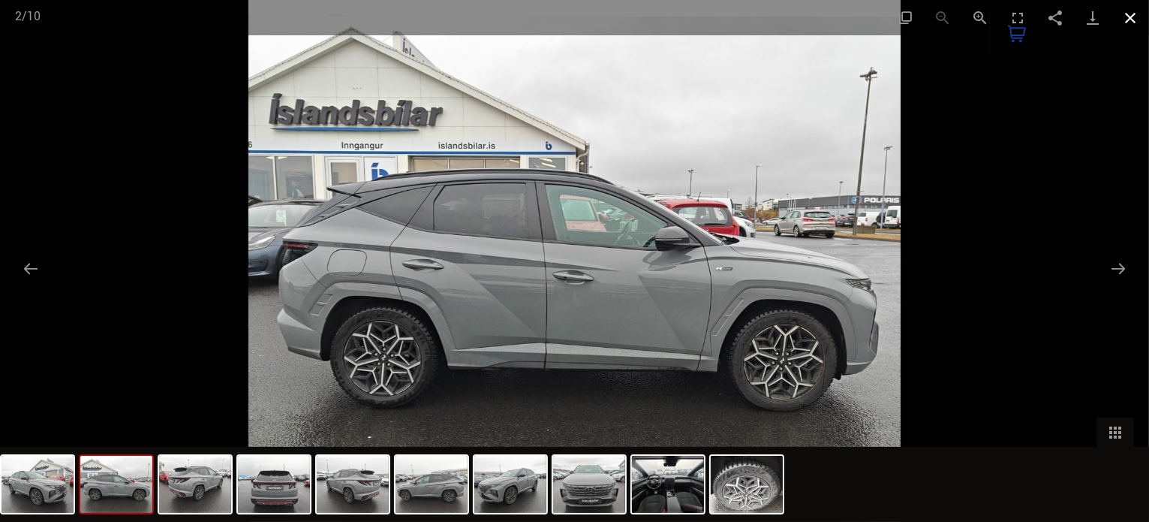
click at [1128, 19] on button "Close gallery" at bounding box center [1131, 17] width 38 height 35
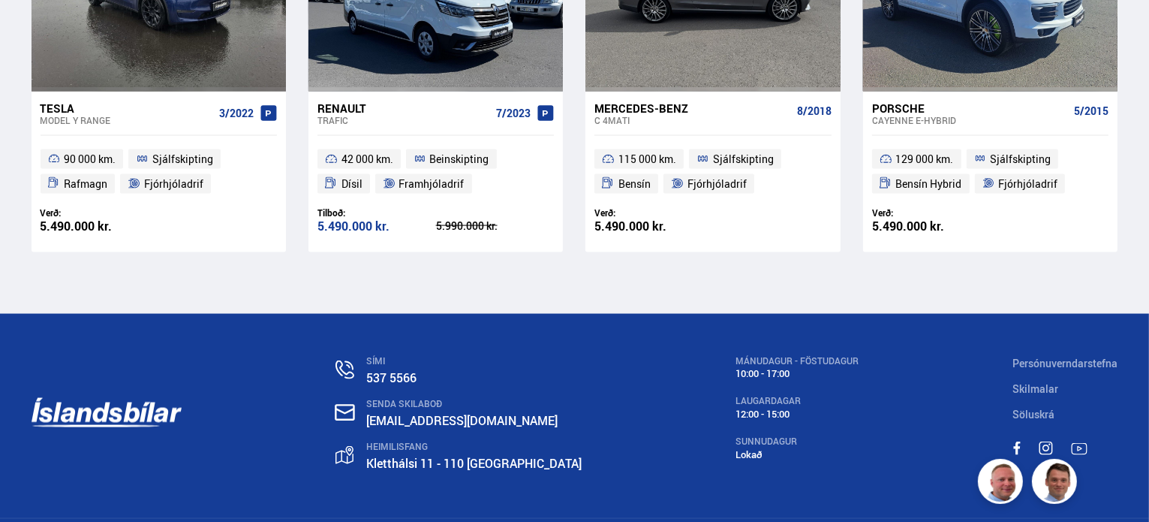
scroll to position [8144, 0]
